Goal: Task Accomplishment & Management: Manage account settings

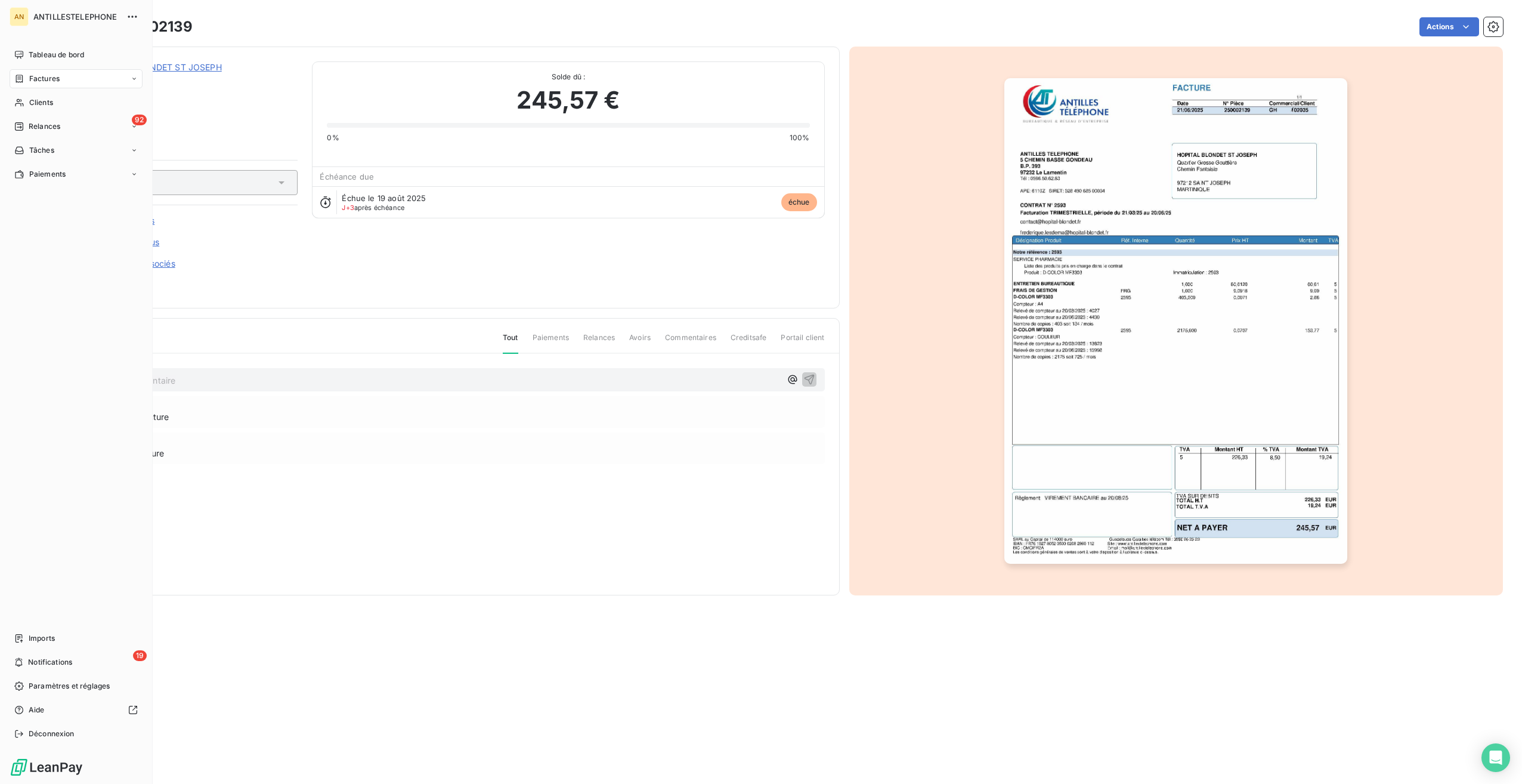
click at [33, 51] on span "Tableau de bord" at bounding box center [56, 55] width 55 height 11
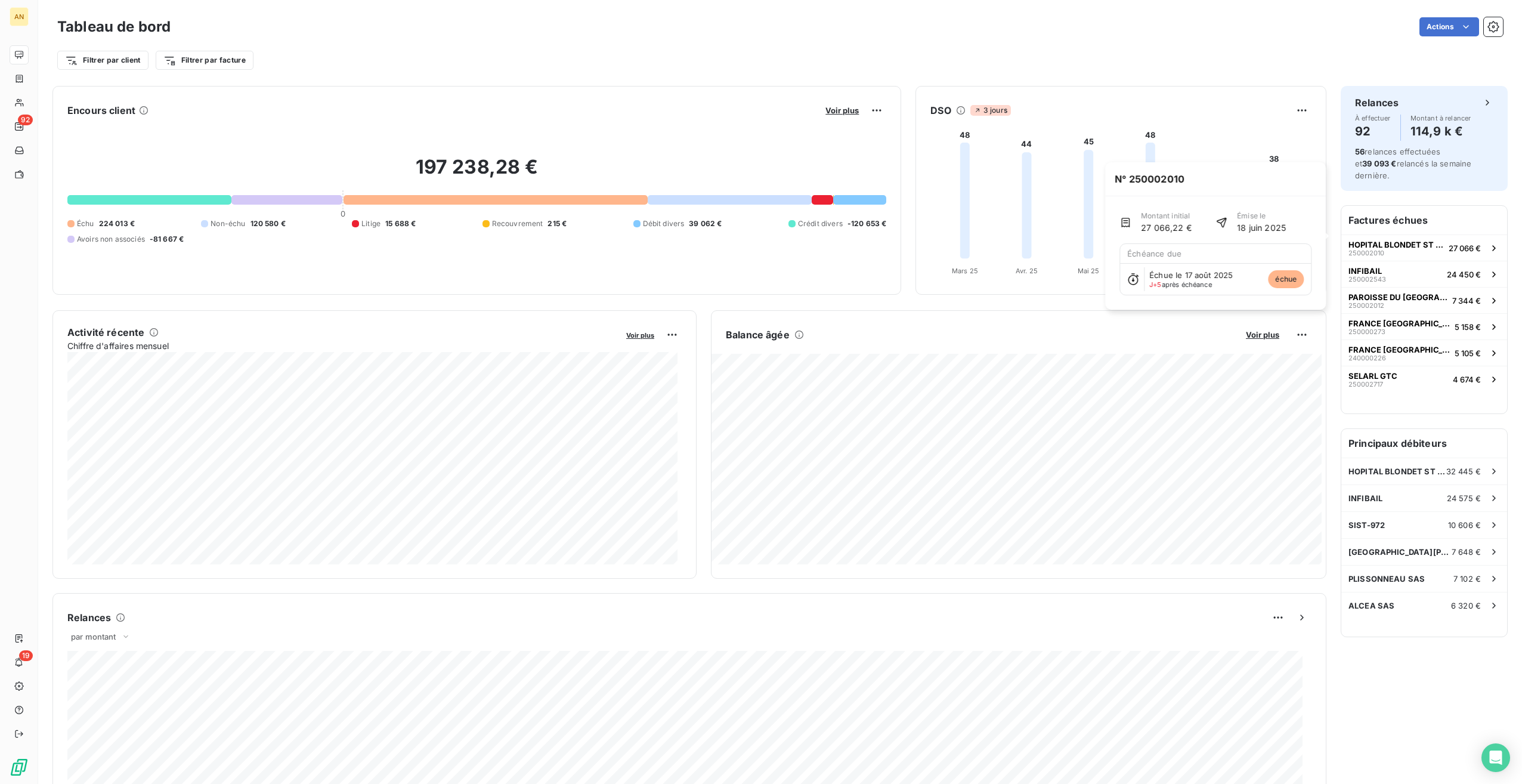
click at [1368, 240] on span "HOPITAL BLONDET ST JOSEPH" at bounding box center [1396, 245] width 95 height 10
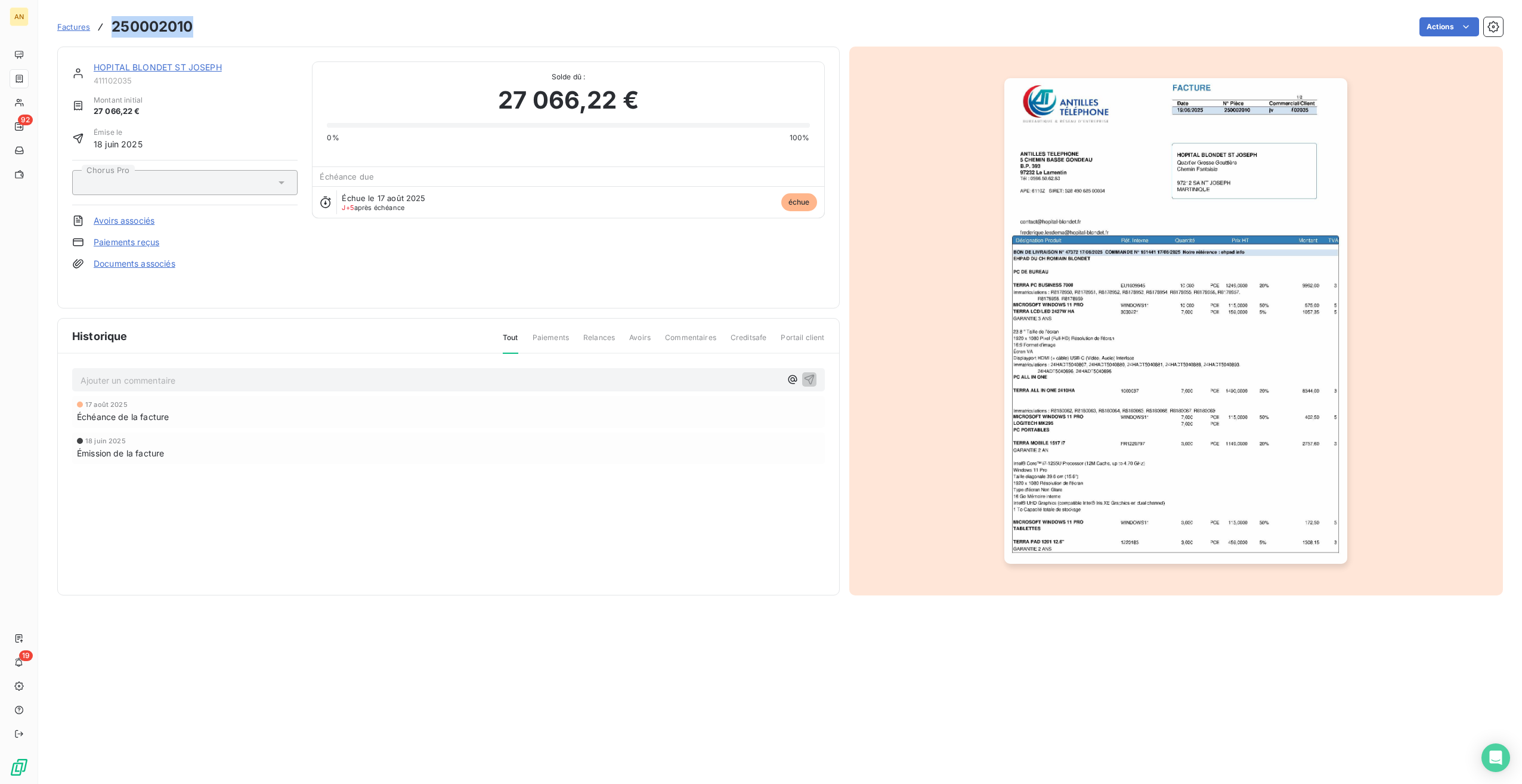
drag, startPoint x: 114, startPoint y: 27, endPoint x: 189, endPoint y: 23, distance: 75.1
click at [189, 23] on h3 "250002010" at bounding box center [152, 26] width 81 height 21
copy h3 "250002010"
click at [130, 72] on div "HOPITAL BLONDET ST JOSEPH" at bounding box center [196, 67] width 204 height 12
click at [132, 69] on link "HOPITAL BLONDET ST JOSEPH" at bounding box center [157, 67] width 128 height 10
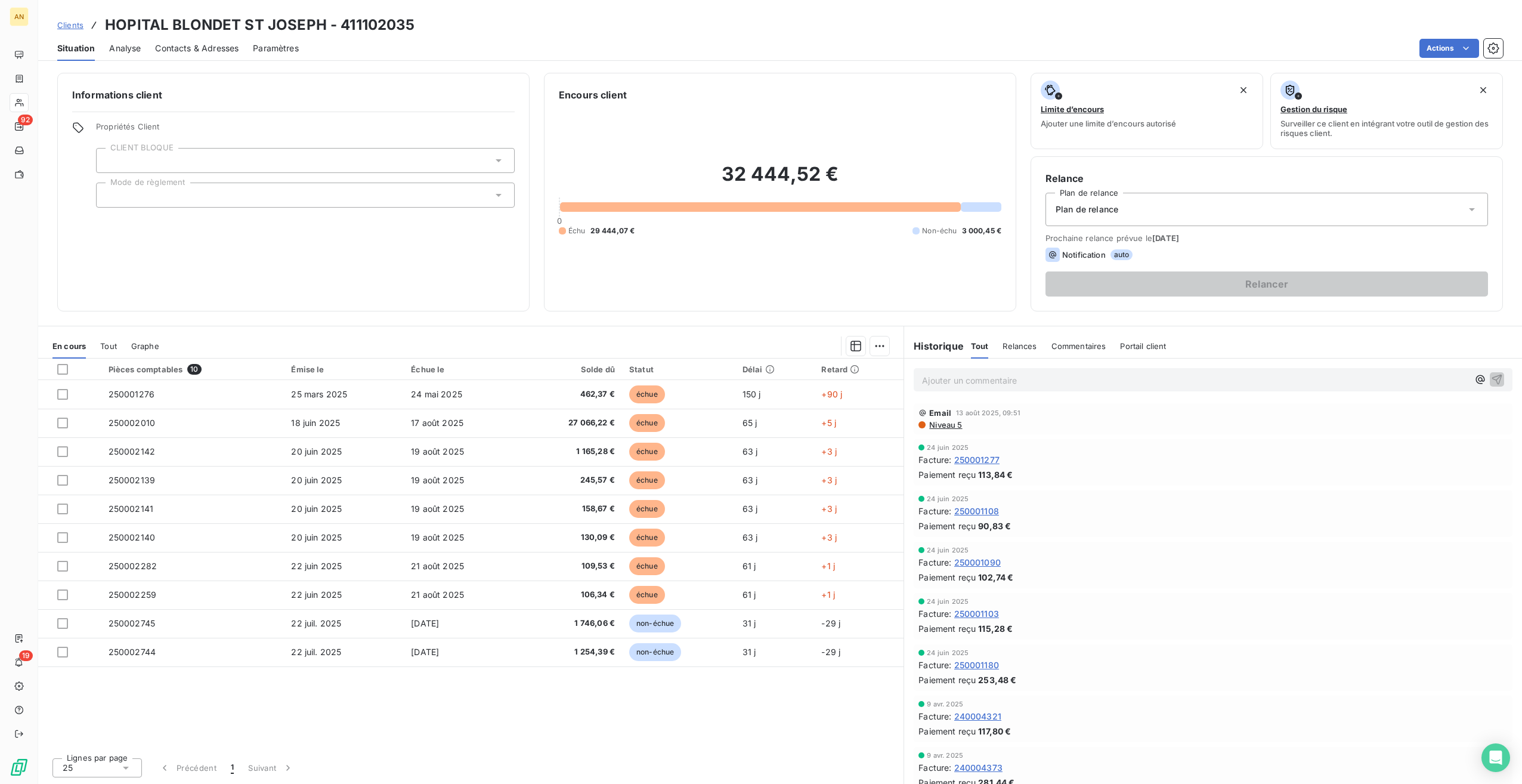
click at [185, 49] on span "Contacts & Adresses" at bounding box center [196, 49] width 83 height 12
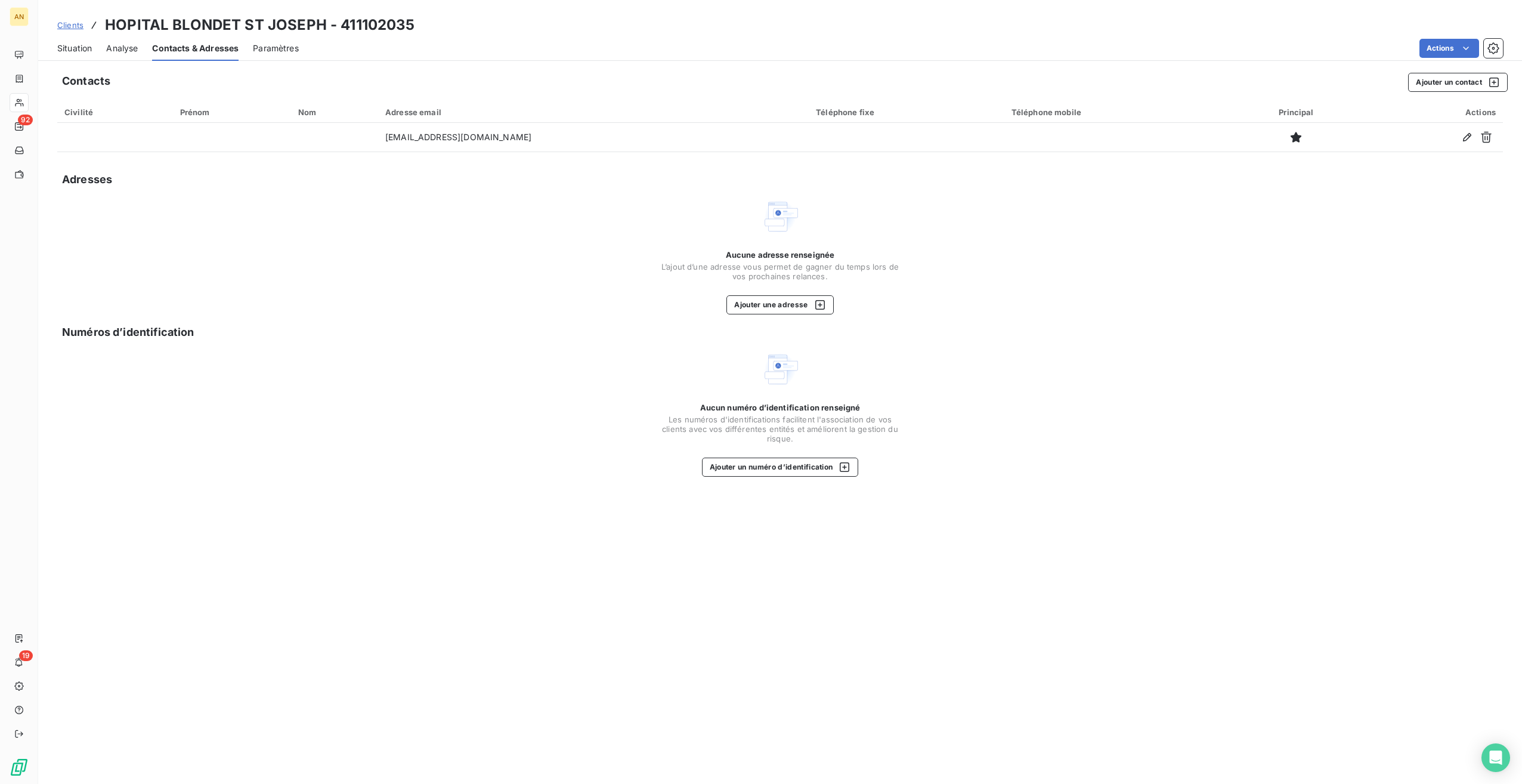
click at [1470, 139] on icon "button" at bounding box center [1467, 137] width 12 height 12
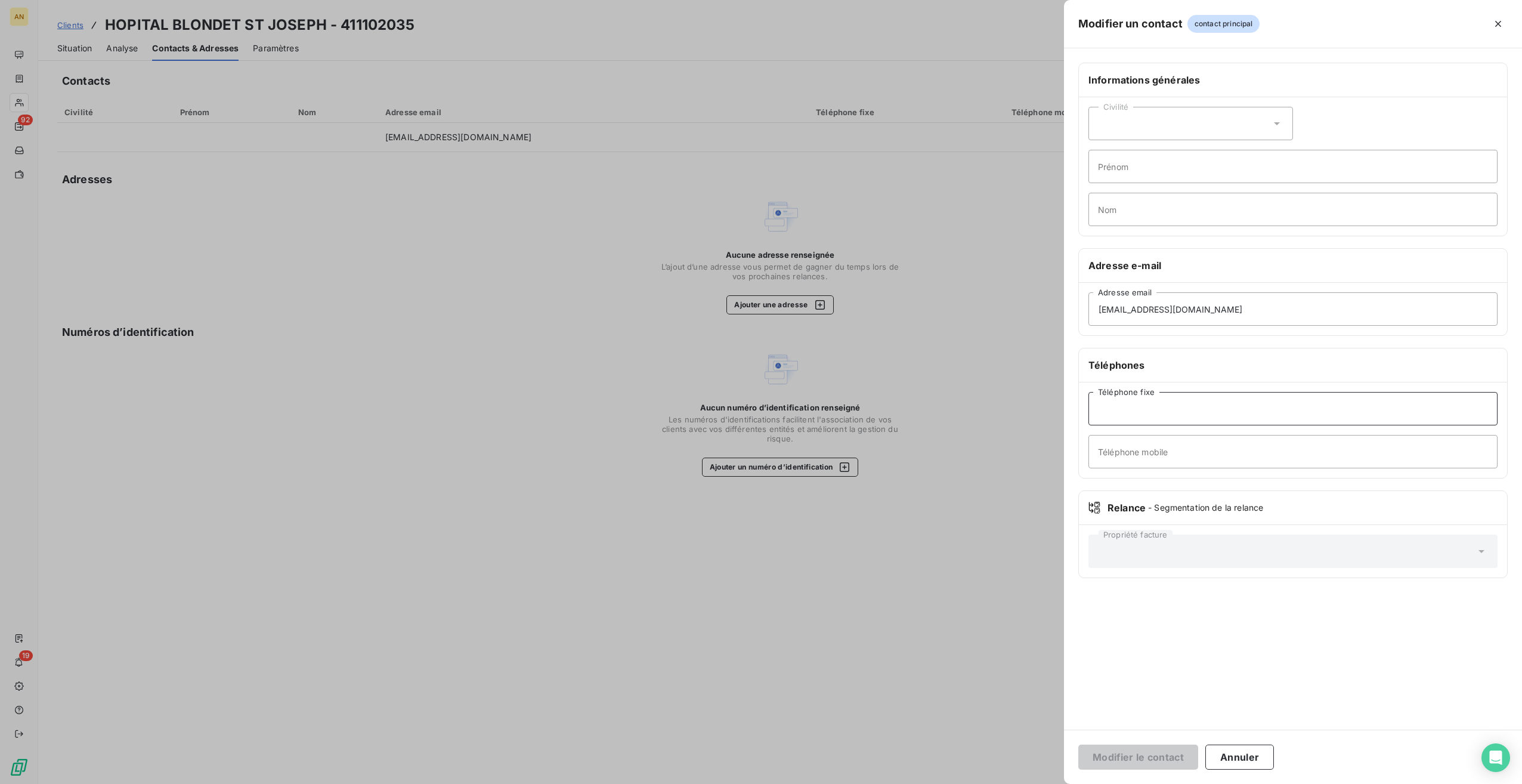
click at [1122, 404] on input "Téléphone fixe" at bounding box center [1293, 408] width 409 height 33
type input "0596 30 40 05"
click at [1138, 754] on button "Modifier le contact" at bounding box center [1138, 757] width 120 height 25
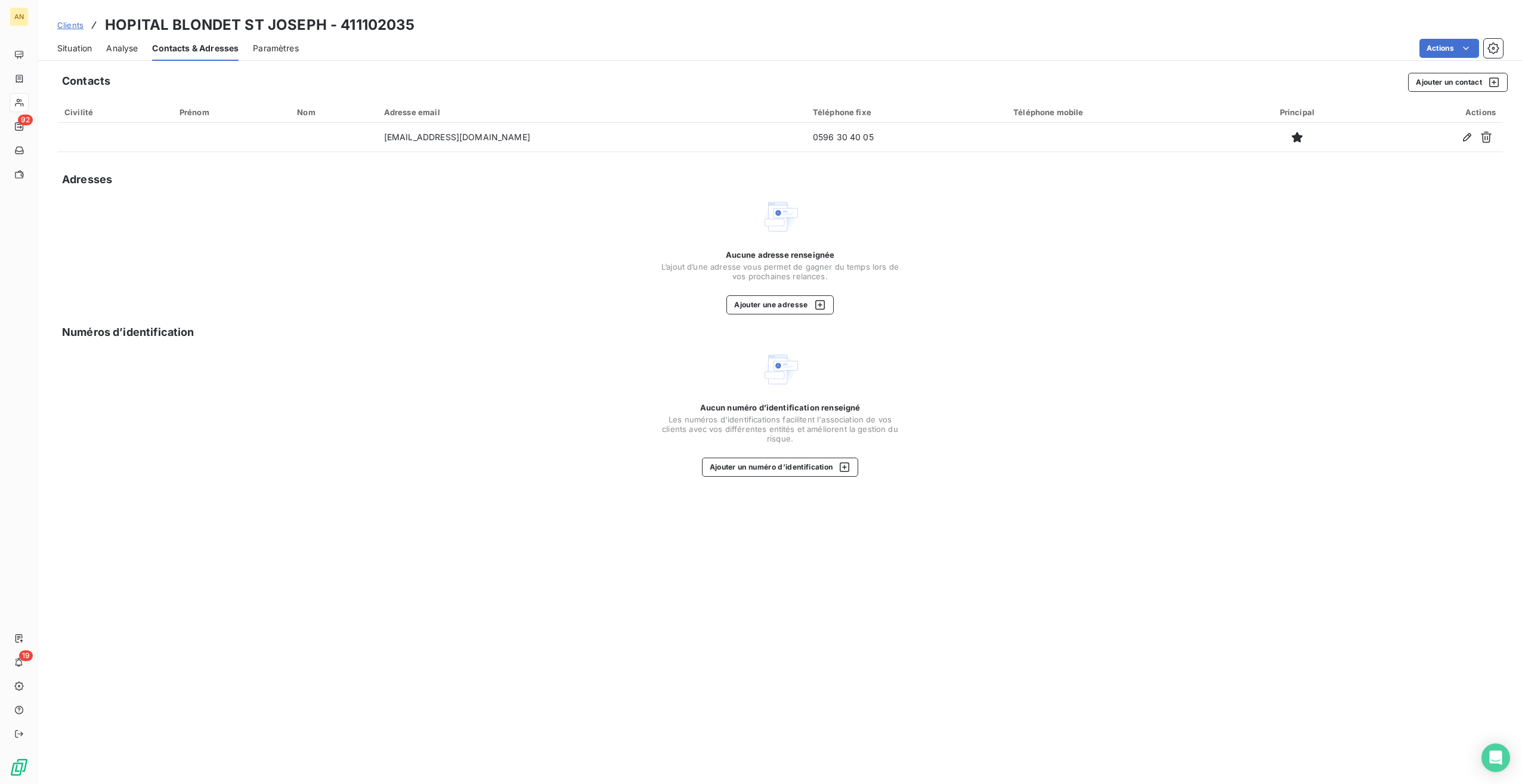
click at [1429, 82] on button "Ajouter un contact" at bounding box center [1458, 82] width 100 height 19
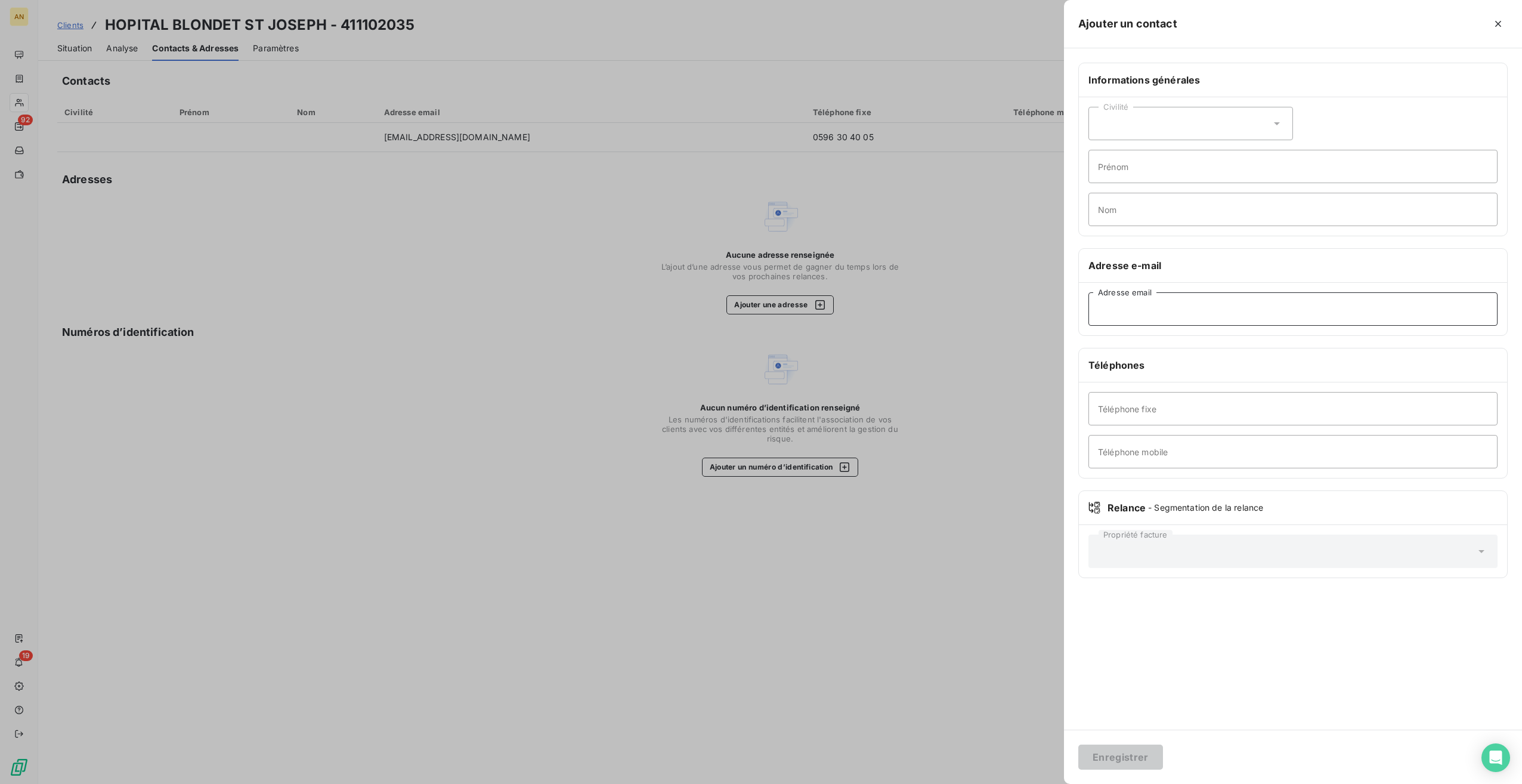
click at [1139, 308] on input "Adresse email" at bounding box center [1293, 309] width 409 height 33
type input "F"
type input "[EMAIL_ADDRESS][DOMAIN_NAME]"
click at [1179, 628] on div "Informations générales Civilité Prénom Nom Adresse e-mail [EMAIL_ADDRESS][DOMAI…" at bounding box center [1293, 388] width 458 height 681
click at [1149, 756] on button "Enregistrer" at bounding box center [1120, 757] width 84 height 25
